Goal: Task Accomplishment & Management: Manage account settings

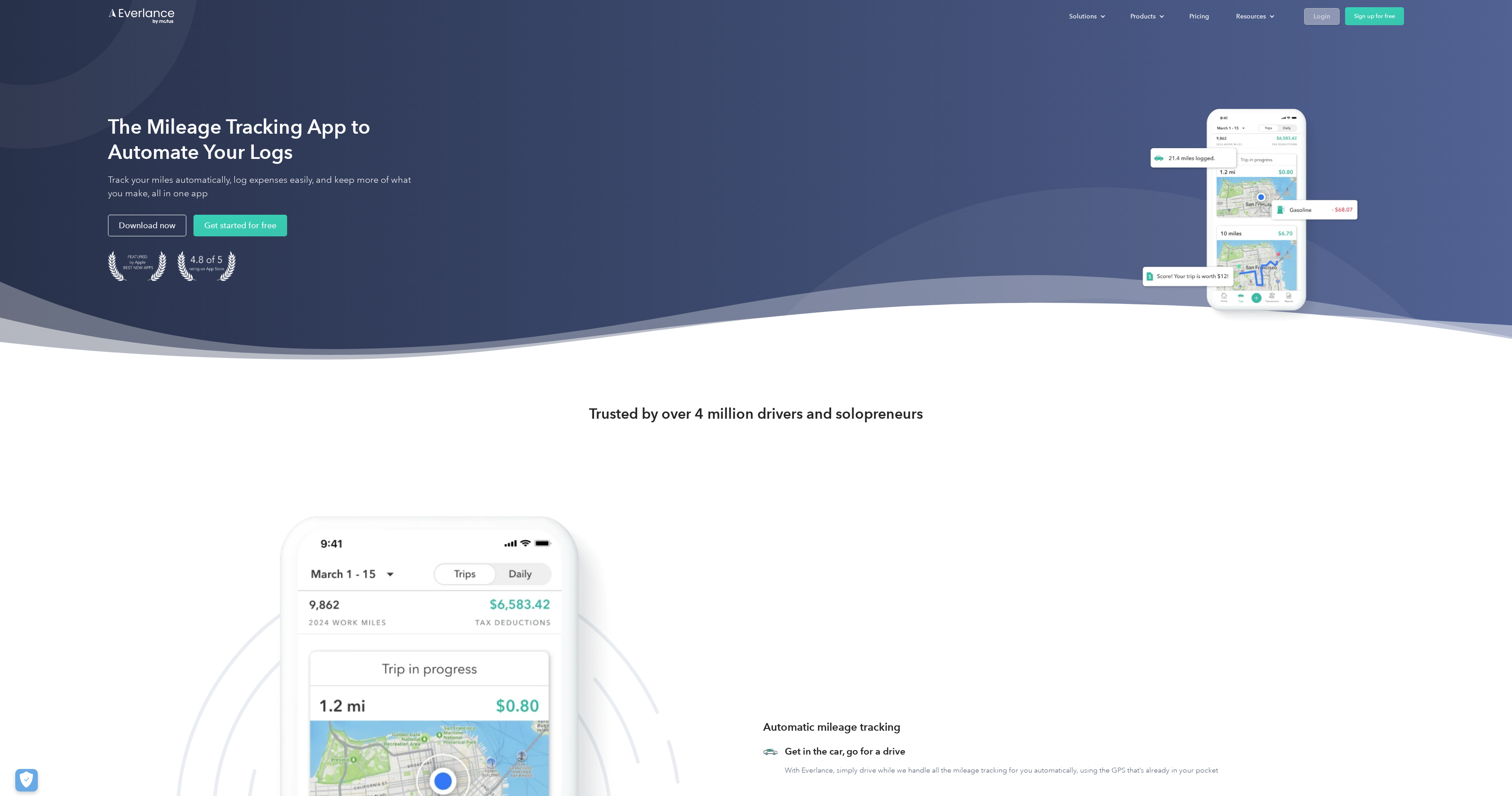
click at [1324, 18] on div "Login" at bounding box center [1321, 17] width 17 height 12
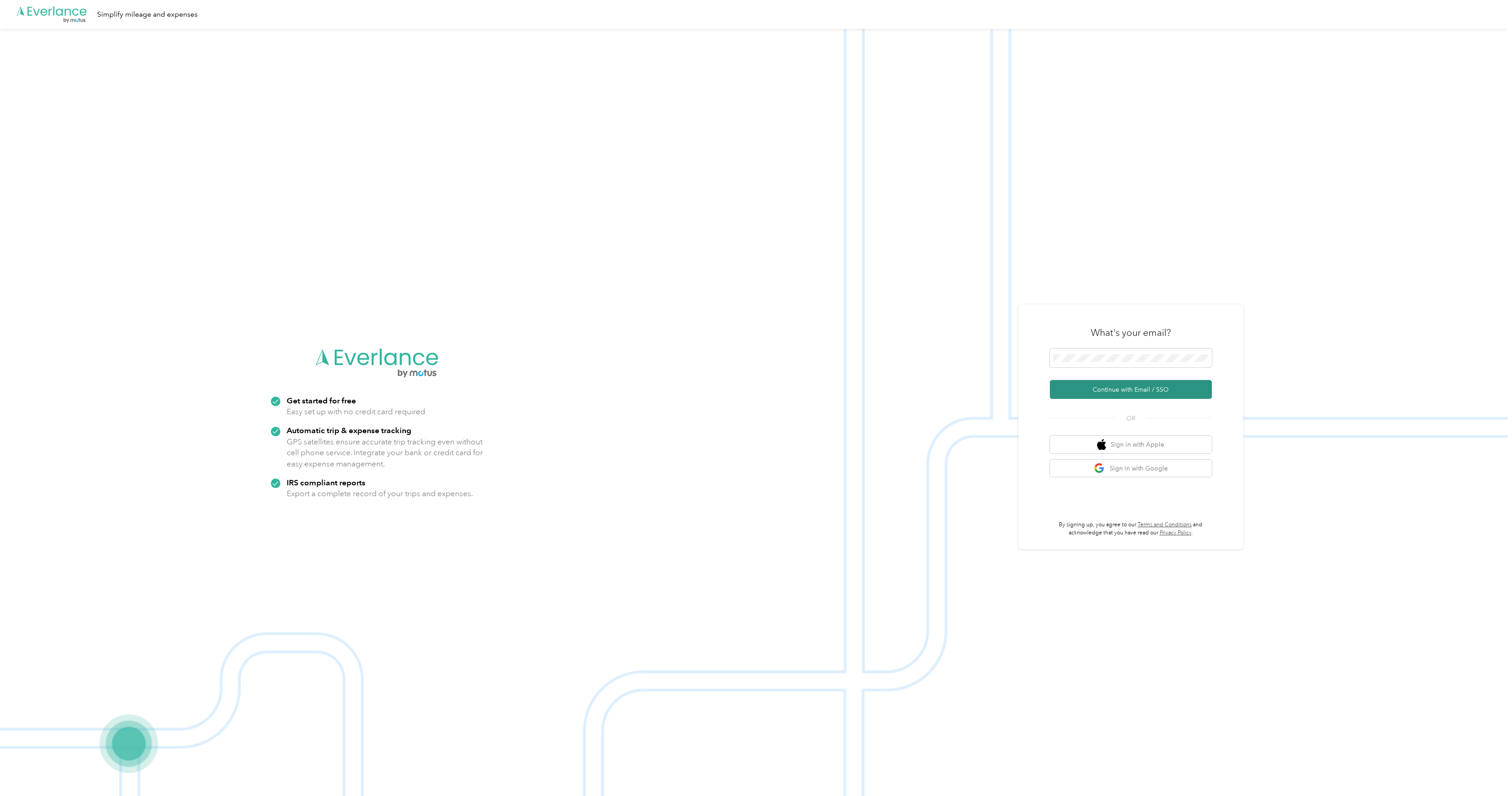
click at [1129, 391] on button "Continue with Email / SSO" at bounding box center [1131, 389] width 162 height 19
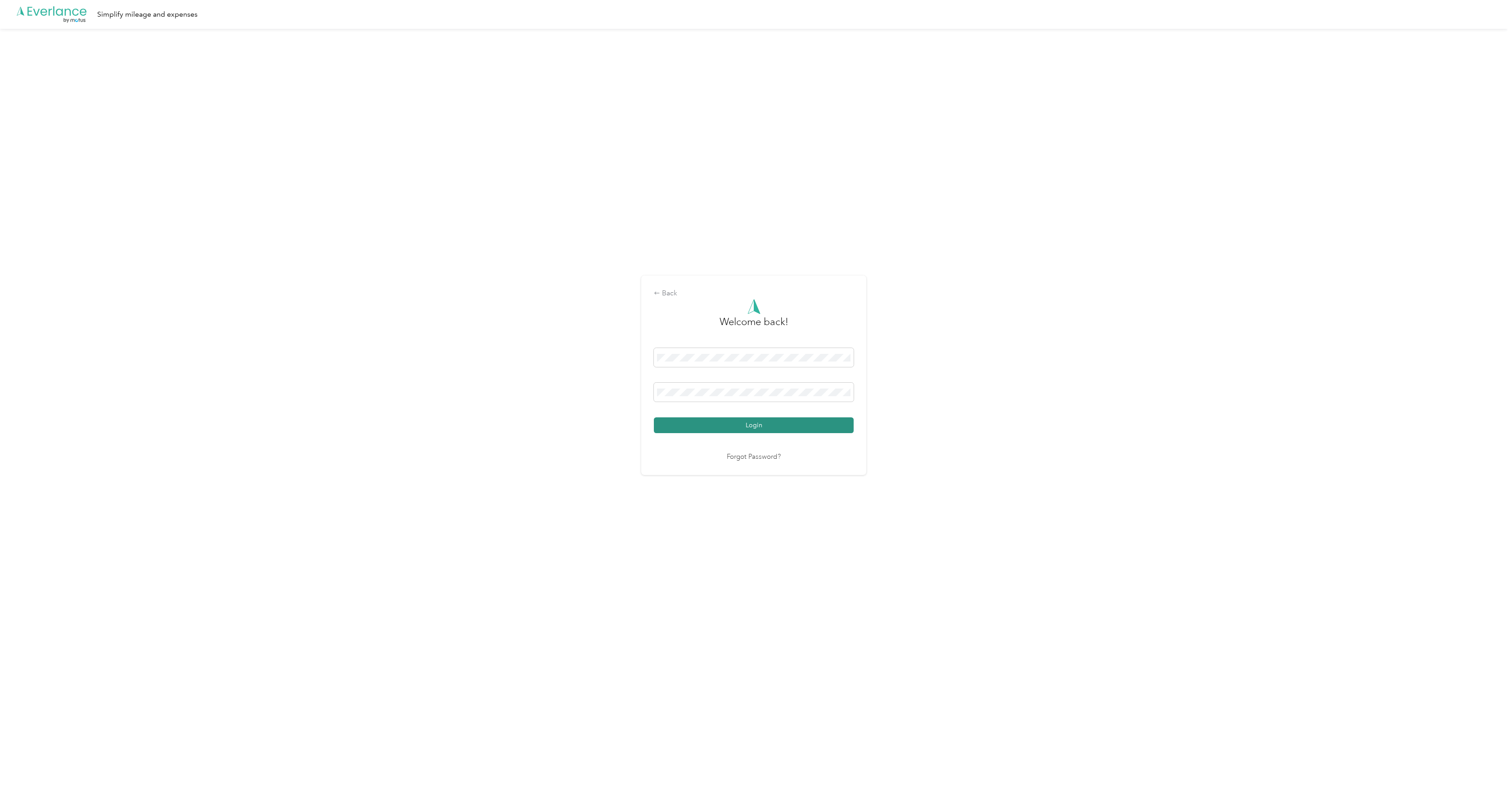
click at [749, 425] on button "Login" at bounding box center [753, 425] width 200 height 16
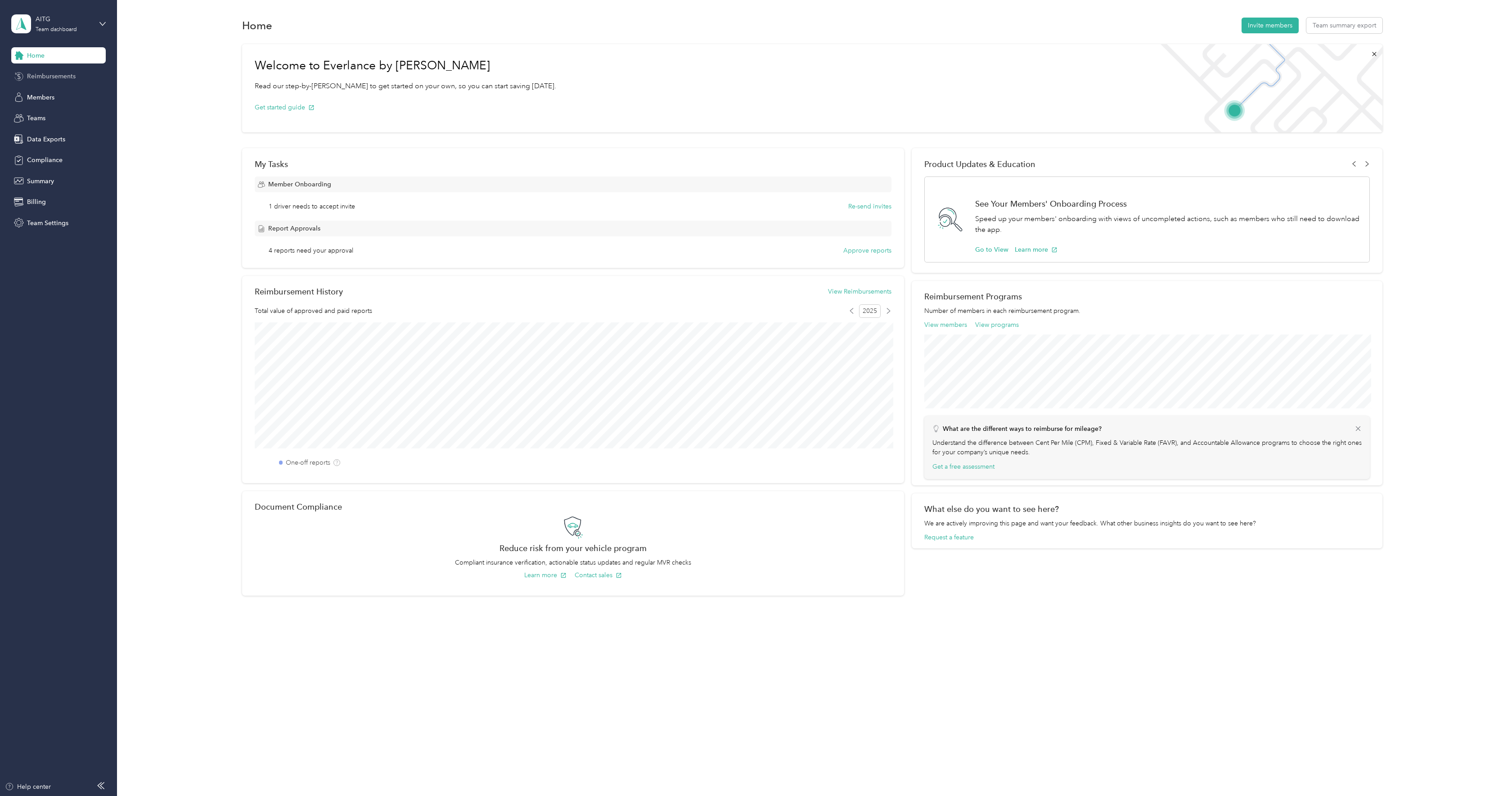
click at [39, 74] on span "Reimbursements" at bounding box center [51, 76] width 48 height 9
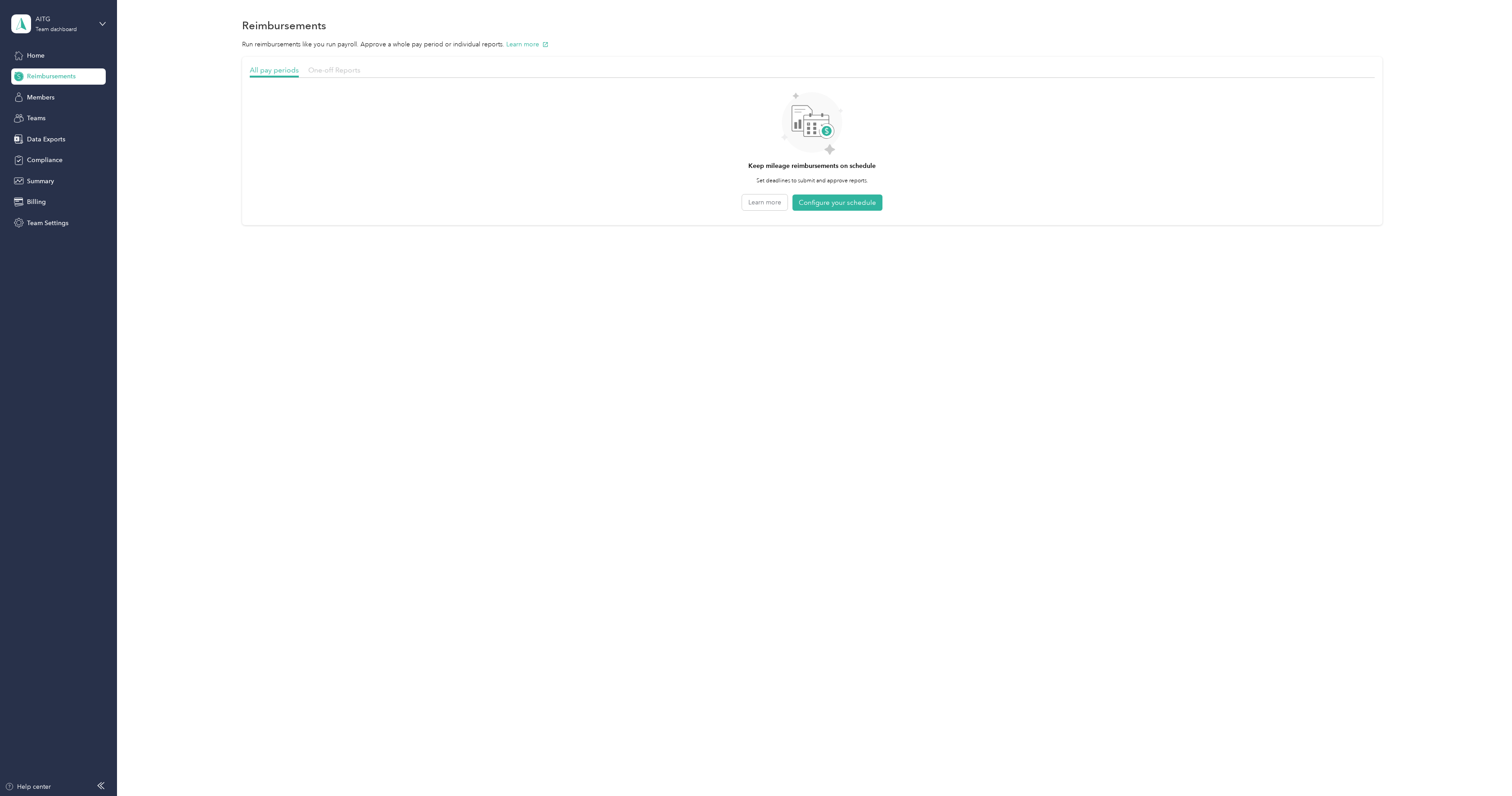
click at [331, 72] on span "One-off Reports" at bounding box center [334, 70] width 52 height 9
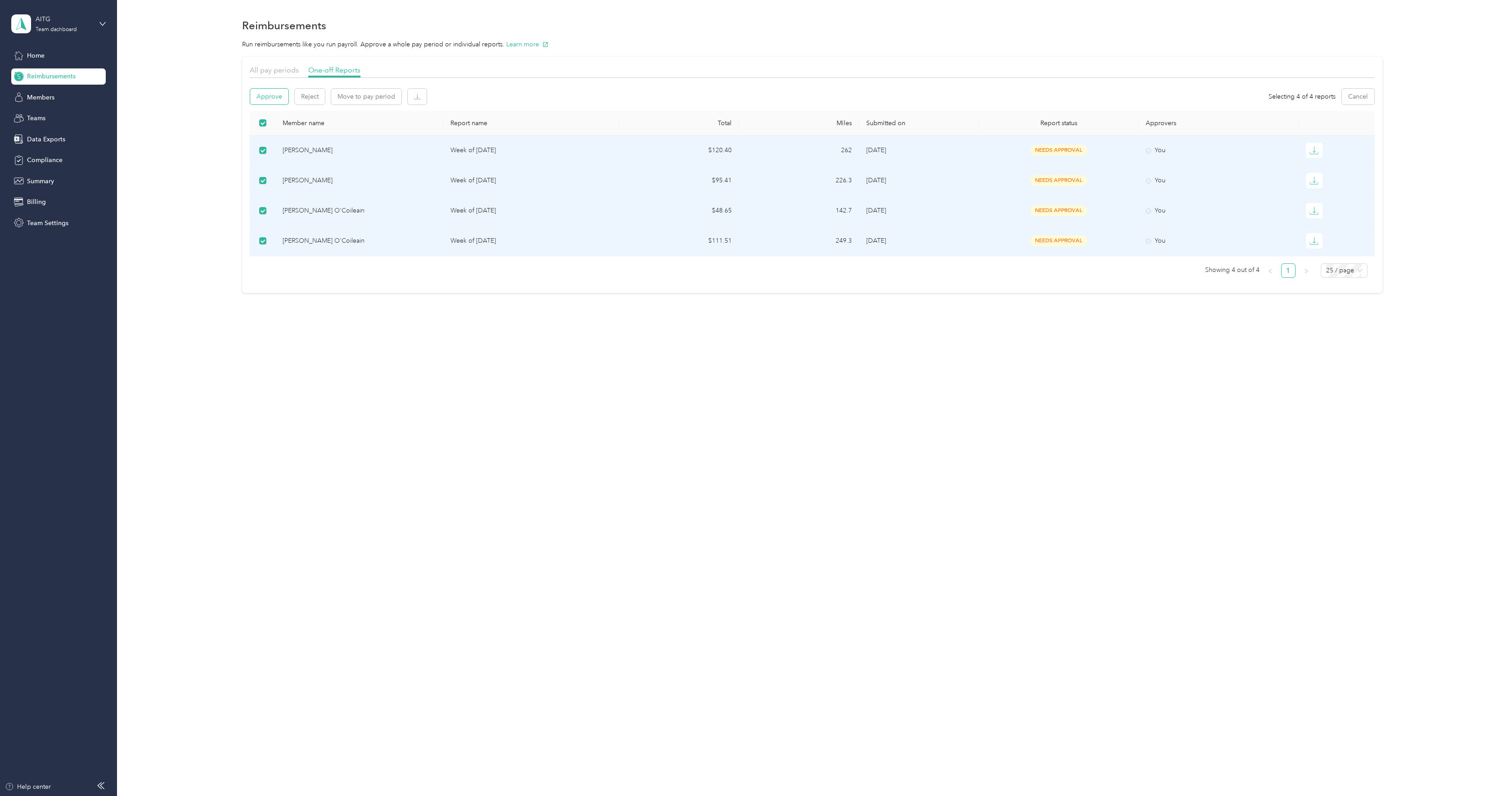
click at [272, 96] on button "Approve" at bounding box center [269, 97] width 38 height 16
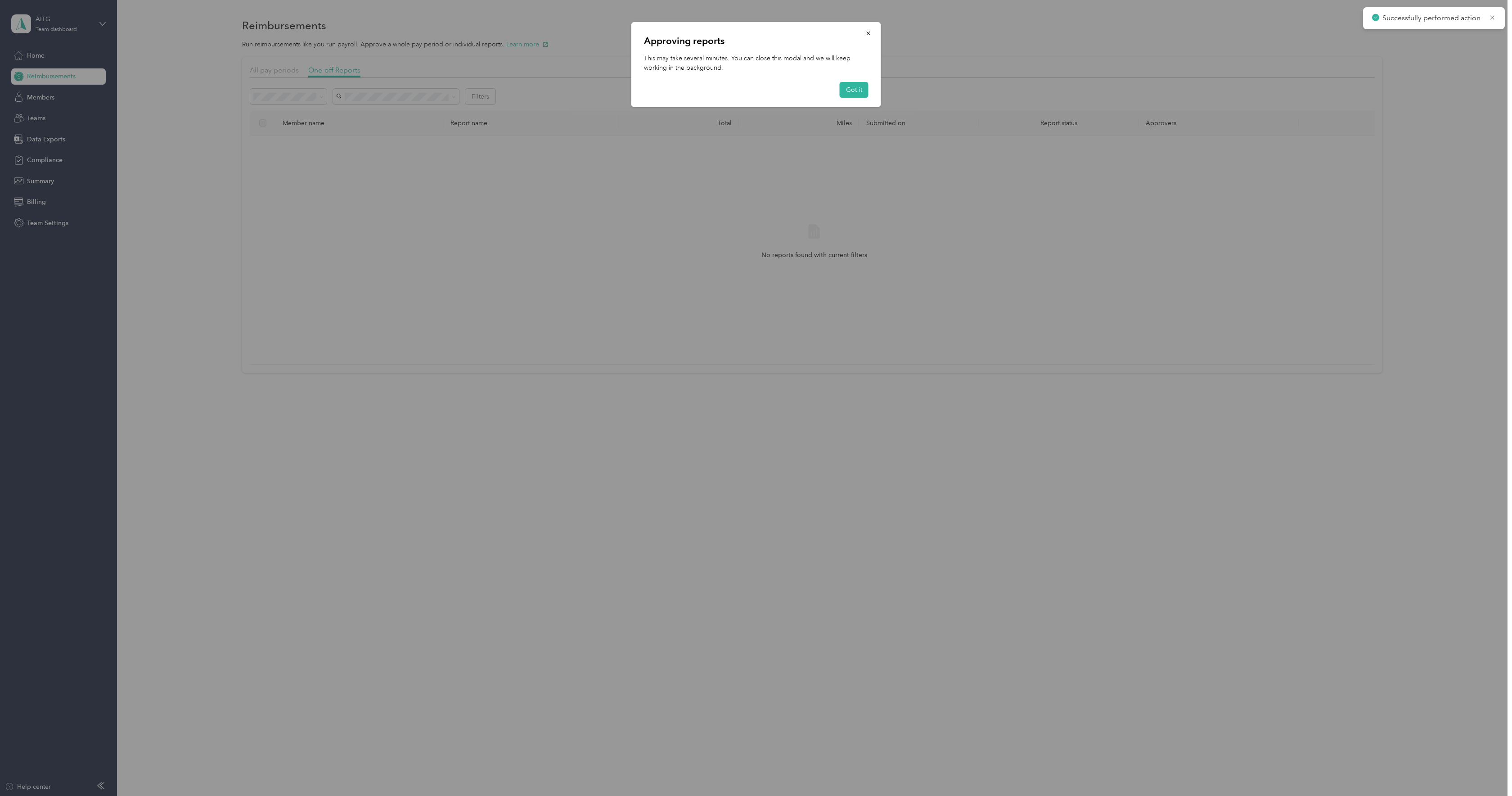
click at [880, 90] on div "Approving reports This may take several minutes. You can close this modal and w…" at bounding box center [756, 65] width 250 height 85
click at [867, 90] on button "Got it" at bounding box center [855, 90] width 29 height 16
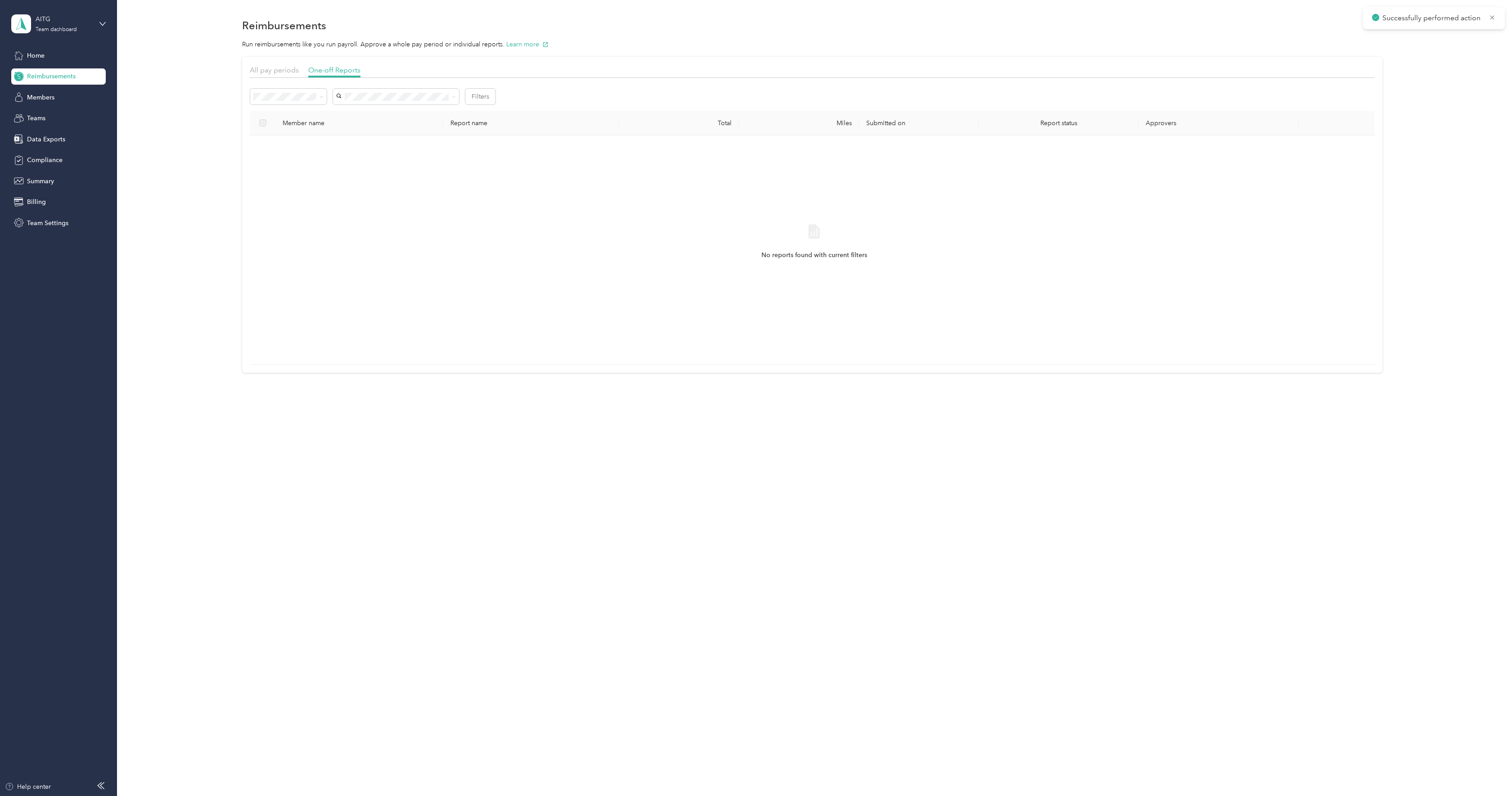
click at [292, 148] on li "Needs payment" at bounding box center [289, 145] width 77 height 16
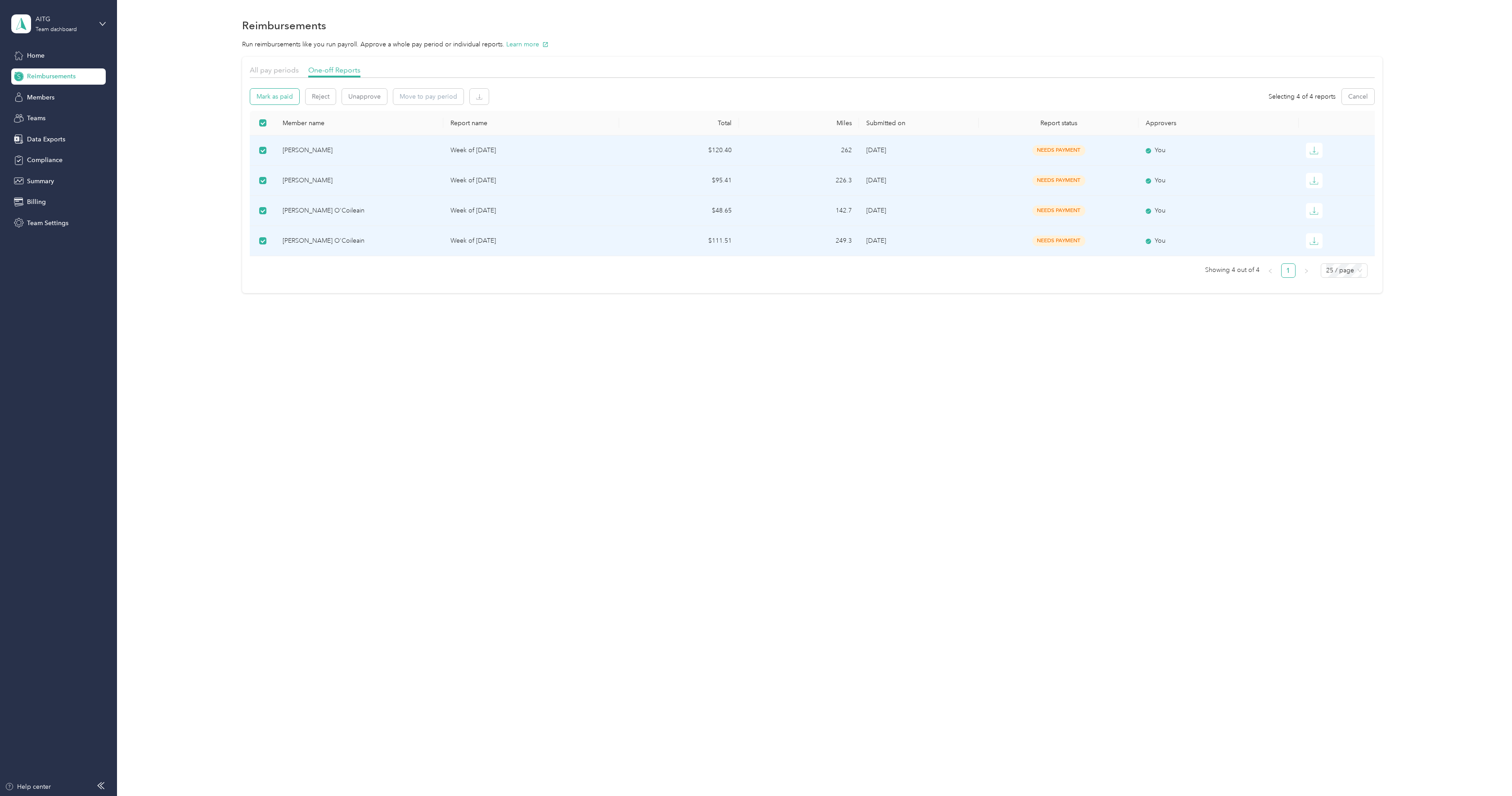
click at [278, 94] on button "Mark as paid" at bounding box center [275, 97] width 49 height 16
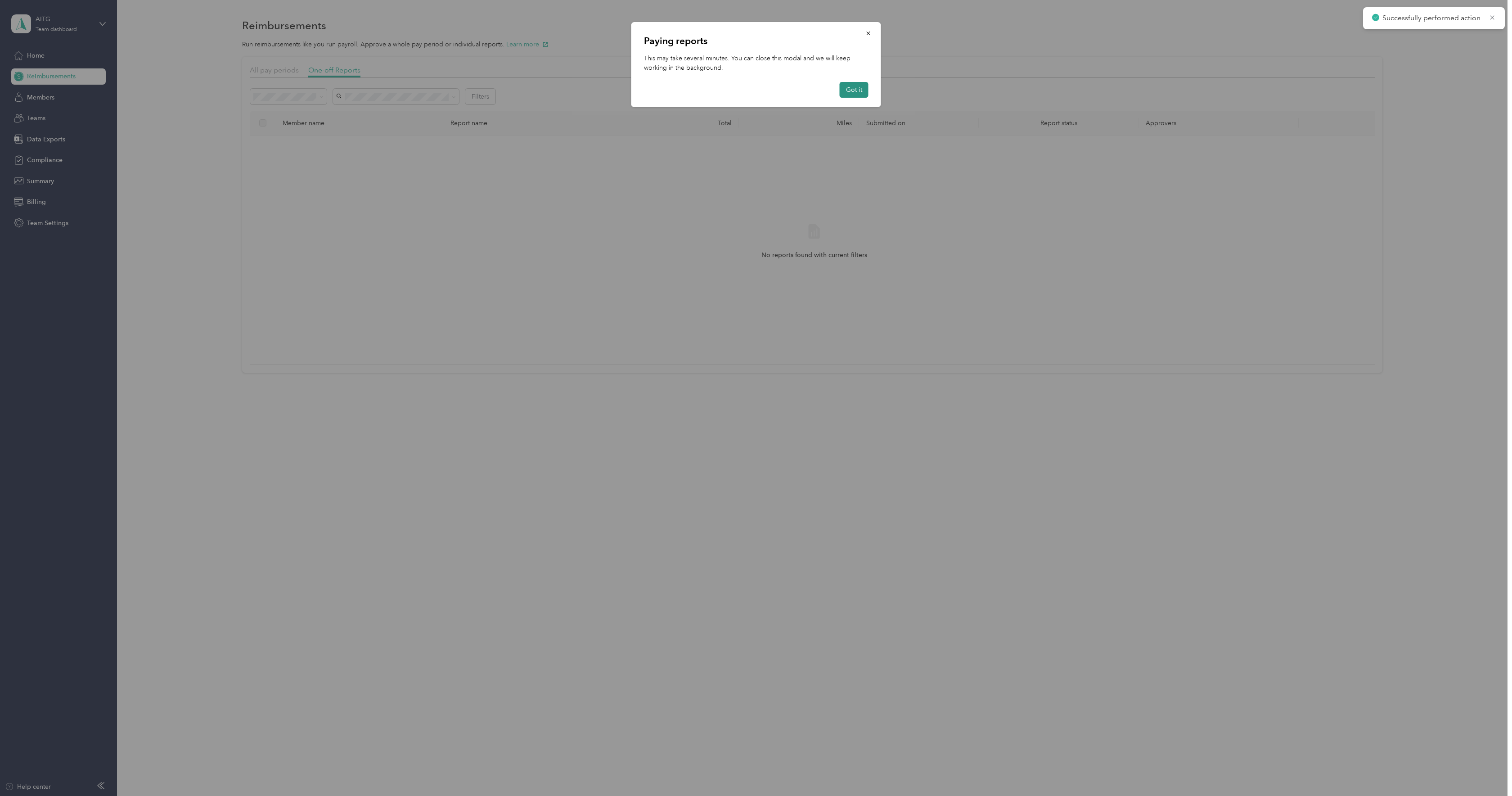
click at [860, 91] on button "Got it" at bounding box center [855, 90] width 29 height 16
